Goal: Check status: Check status

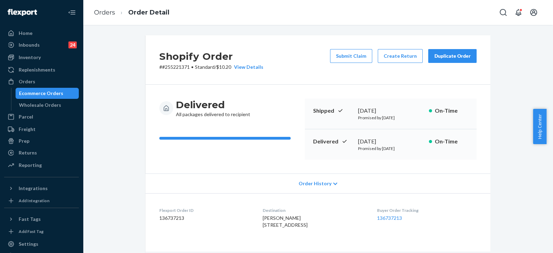
click at [43, 81] on div "Orders" at bounding box center [41, 82] width 73 height 10
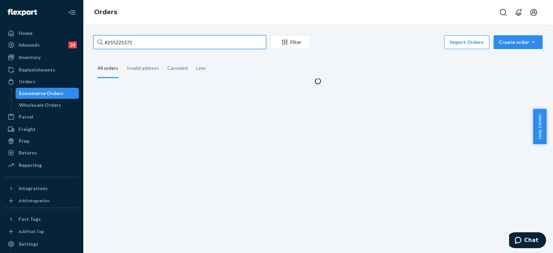
click at [154, 44] on input "#255221371" at bounding box center [179, 42] width 173 height 14
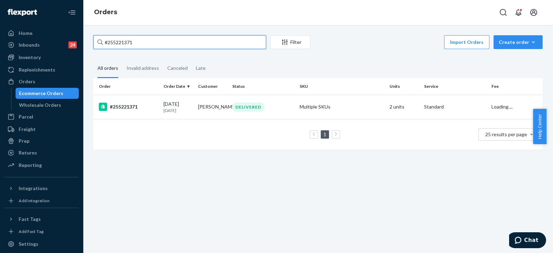
paste input "105655"
type input "#255105655"
click at [240, 109] on div "DELIVERED" at bounding box center [248, 106] width 32 height 9
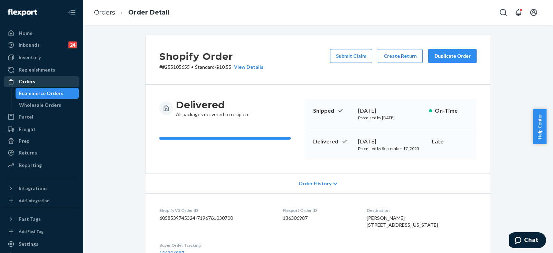
click at [47, 83] on div "Orders" at bounding box center [41, 82] width 73 height 10
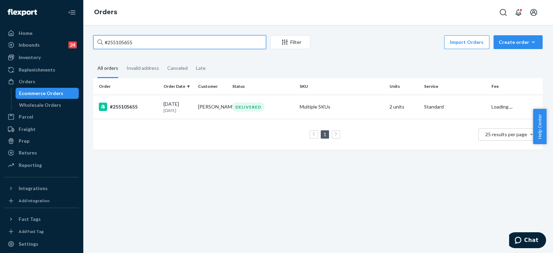
click at [171, 44] on input "#255105655" at bounding box center [179, 42] width 173 height 14
paste input "68676"
type input "#255168676"
click at [271, 108] on div "DELIVERED" at bounding box center [263, 106] width 65 height 9
